Goal: Task Accomplishment & Management: Manage account settings

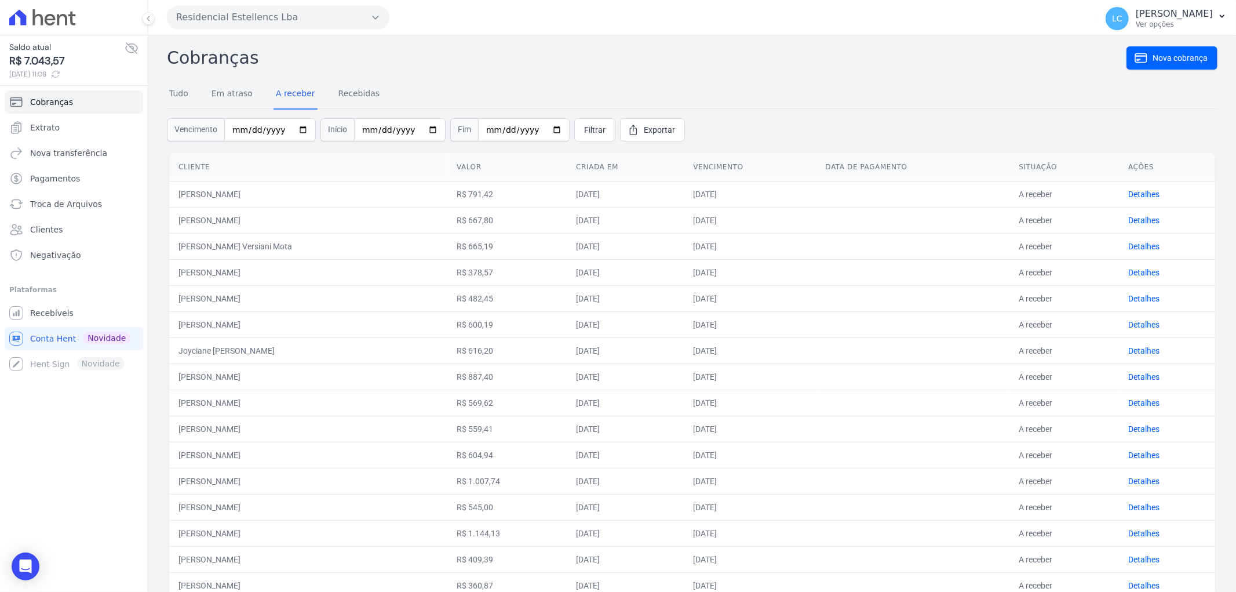
scroll to position [38, 0]
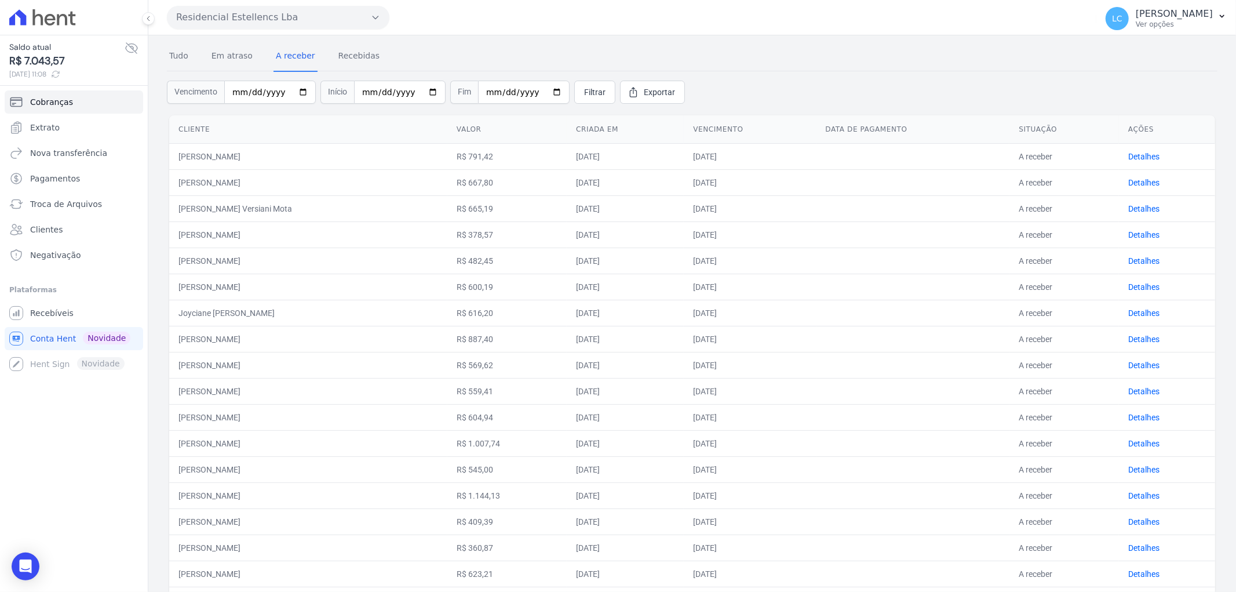
drag, startPoint x: 194, startPoint y: 13, endPoint x: 132, endPoint y: 16, distance: 62.7
click at [184, 14] on button "Residencial Estellencs Lba" at bounding box center [278, 17] width 223 height 23
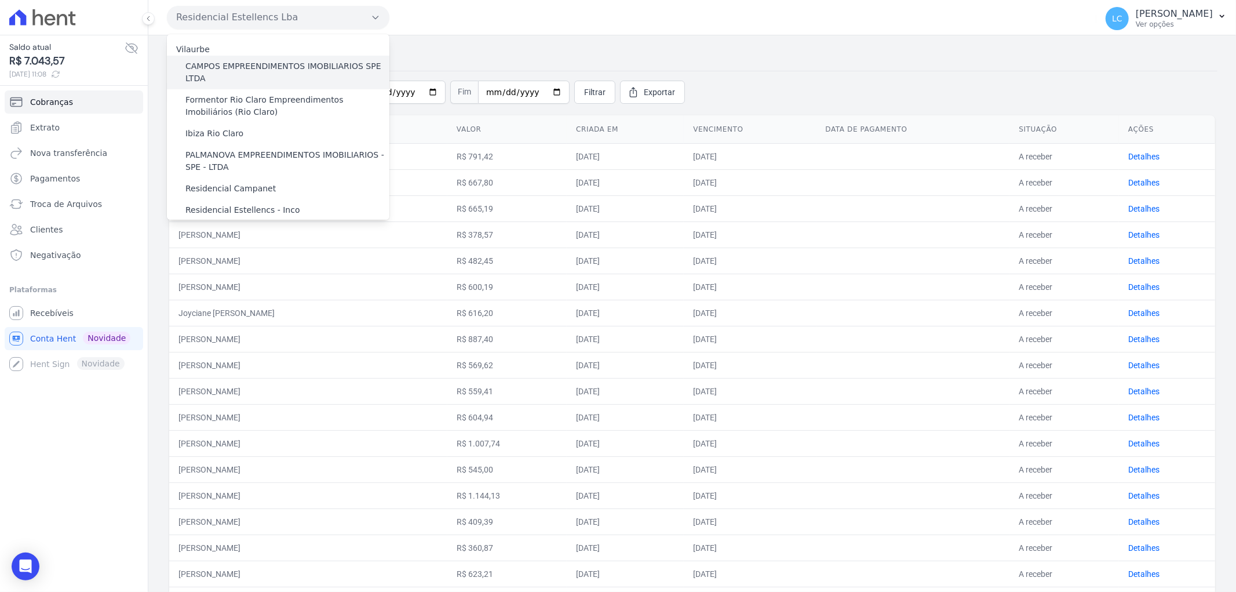
click at [227, 70] on label "CAMPOS EMPREENDIMENTOS IMOBILIARIOS SPE LTDA" at bounding box center [288, 72] width 204 height 24
click at [0, 0] on input "CAMPOS EMPREENDIMENTOS IMOBILIARIOS SPE LTDA" at bounding box center [0, 0] width 0 height 0
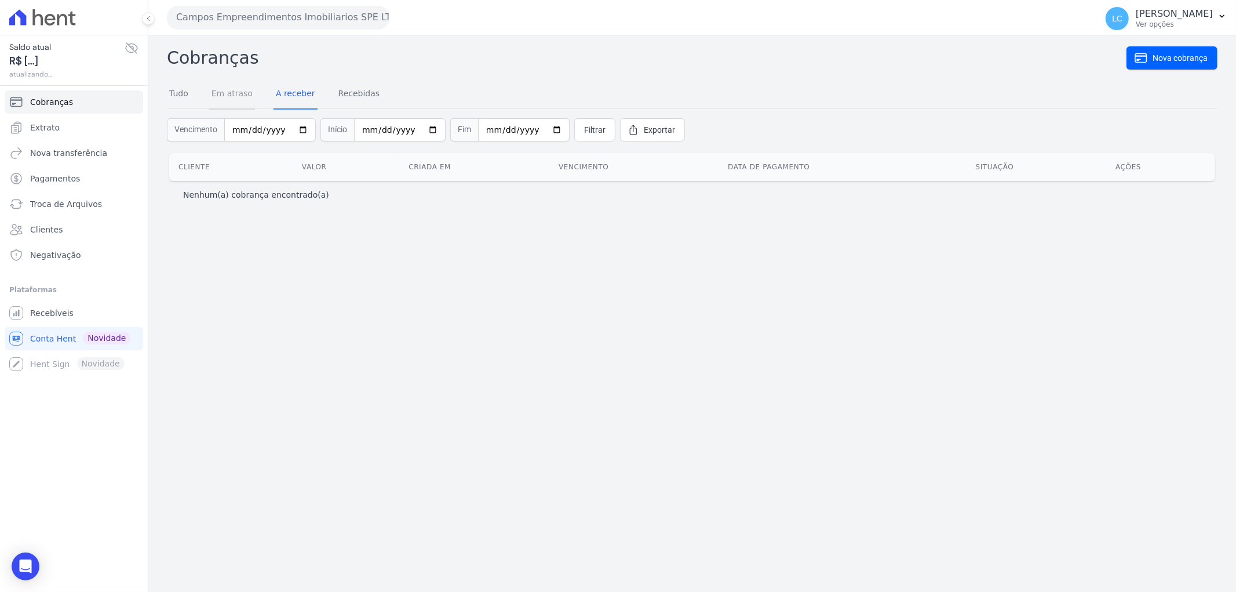
click at [232, 95] on link "Em atraso" at bounding box center [232, 94] width 46 height 30
click at [178, 94] on link "Tudo" at bounding box center [179, 94] width 24 height 30
click at [286, 95] on link "A receber" at bounding box center [296, 94] width 44 height 30
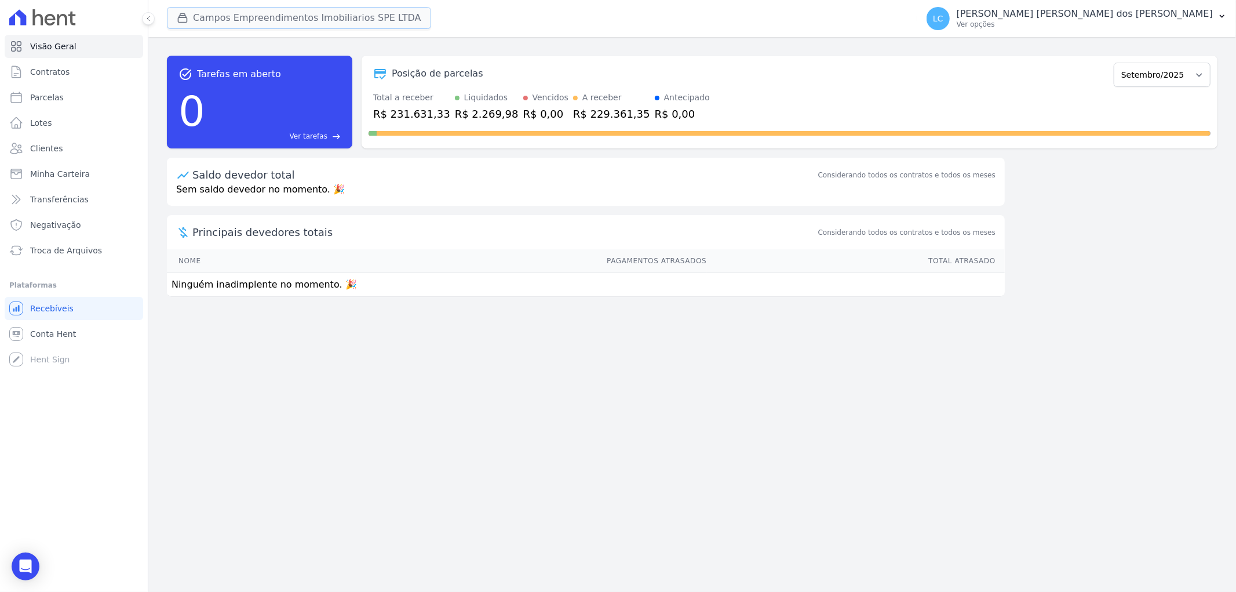
click at [223, 14] on button "Campos Empreendimentos Imobiliarios SPE LTDA" at bounding box center [299, 18] width 264 height 22
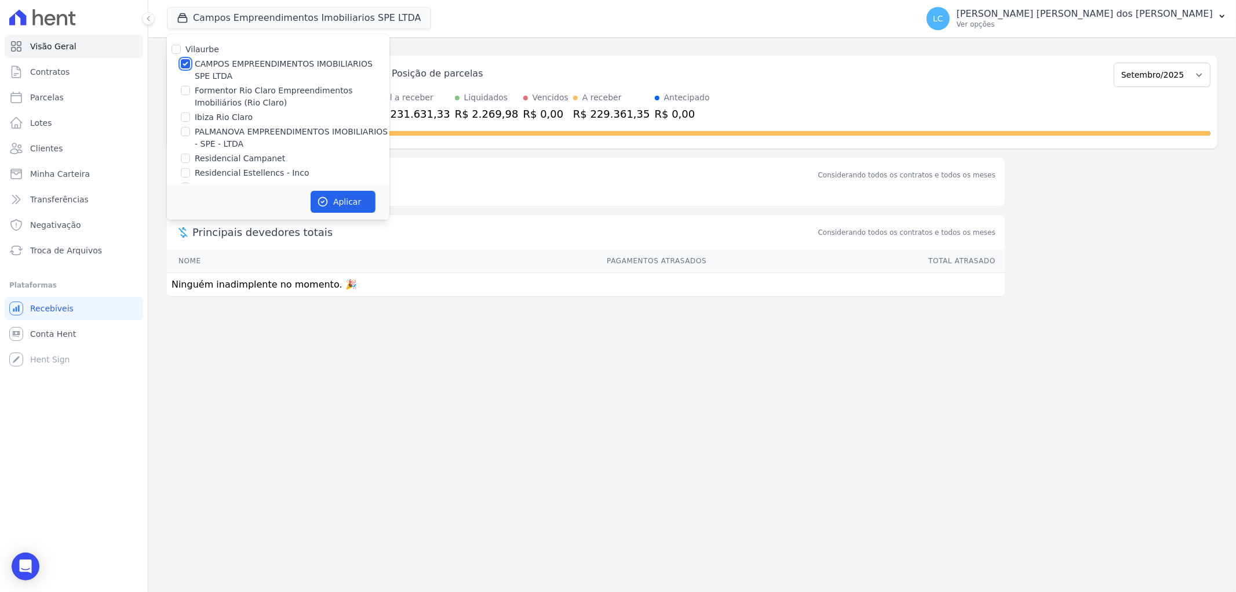
click at [187, 61] on input "CAMPOS EMPREENDIMENTOS IMOBILIARIOS SPE LTDA" at bounding box center [185, 63] width 9 height 9
checkbox input "true"
click at [326, 198] on icon "button" at bounding box center [323, 202] width 12 height 12
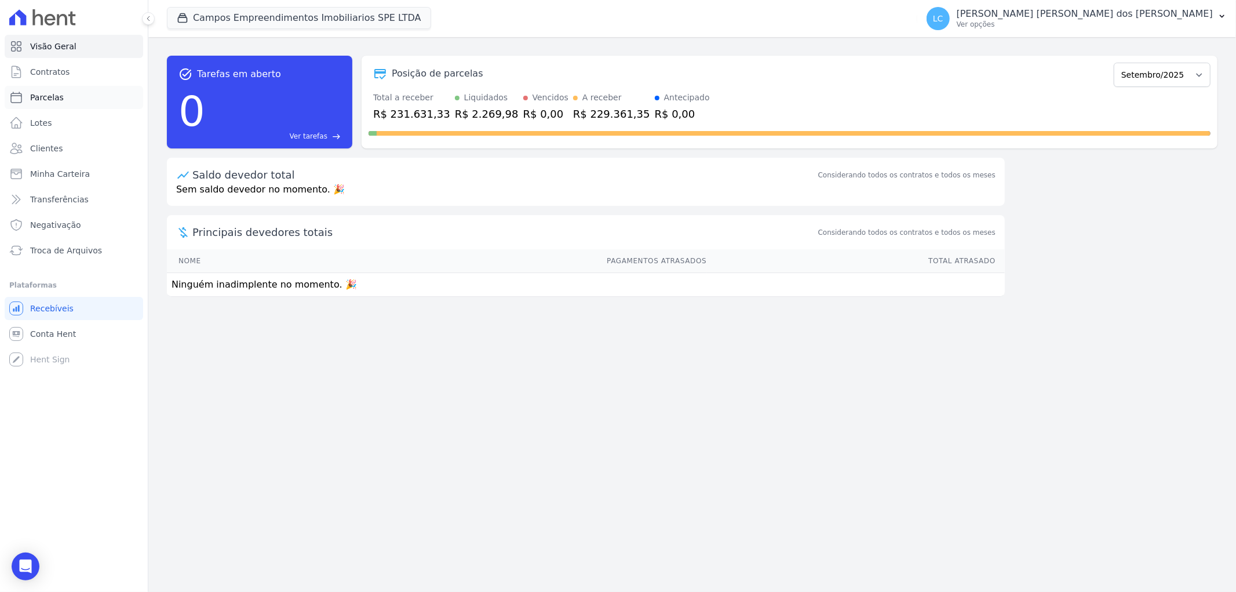
click at [53, 96] on span "Parcelas" at bounding box center [47, 98] width 34 height 12
select select
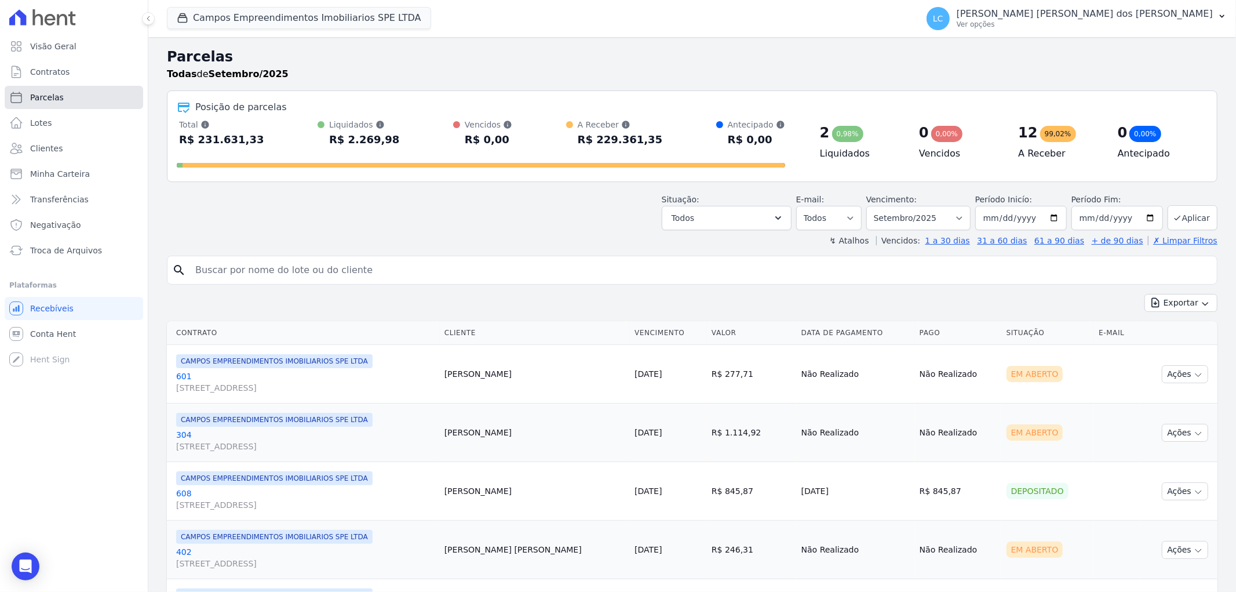
click at [53, 100] on span "Parcelas" at bounding box center [47, 98] width 34 height 12
select select
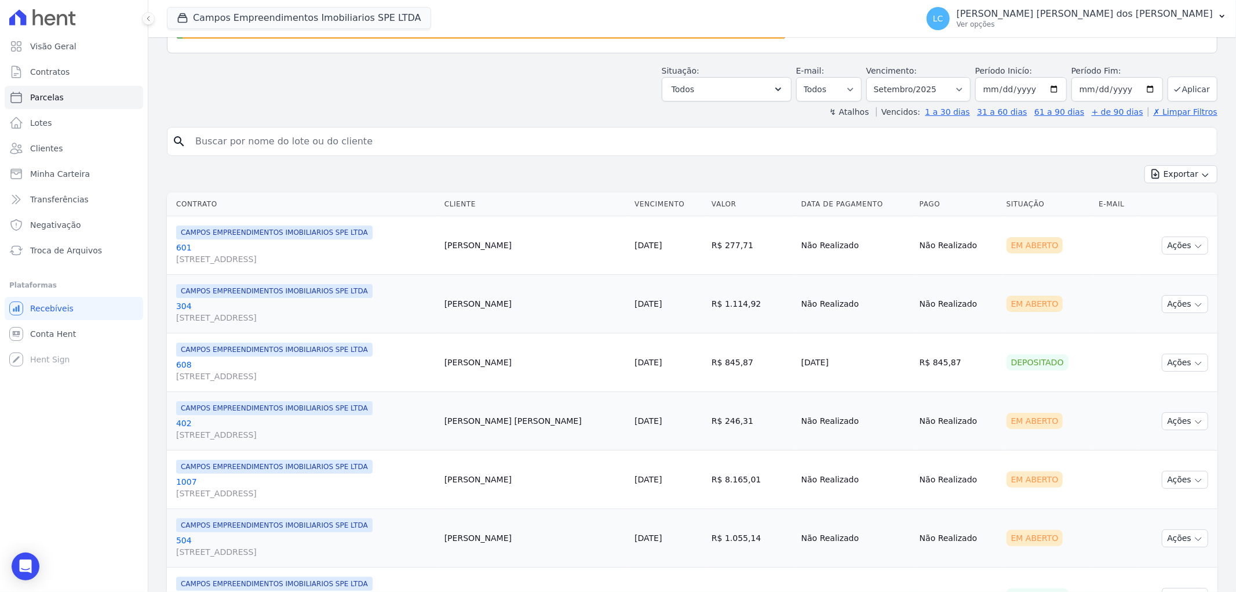
scroll to position [257, 0]
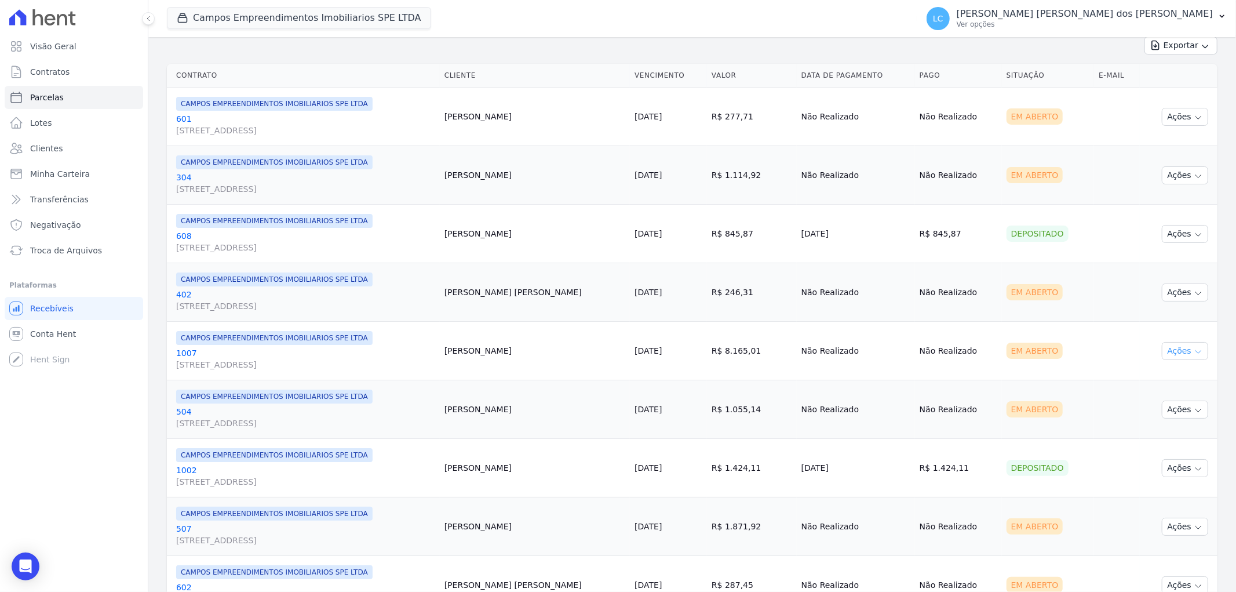
click at [1178, 358] on button "Ações" at bounding box center [1185, 351] width 46 height 18
click at [1141, 374] on link "Ver boleto" at bounding box center [1180, 377] width 111 height 21
click at [1171, 291] on button "Ações" at bounding box center [1185, 292] width 46 height 18
click at [1158, 321] on link "Ver boleto" at bounding box center [1180, 318] width 111 height 21
